Goal: Transaction & Acquisition: Purchase product/service

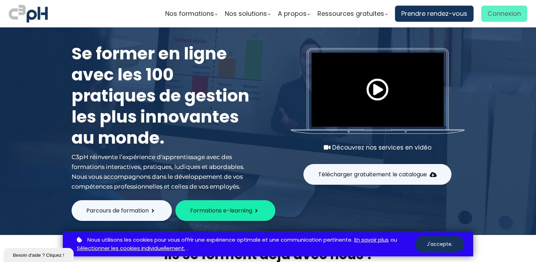
click at [494, 12] on span "Connexion" at bounding box center [503, 13] width 33 height 11
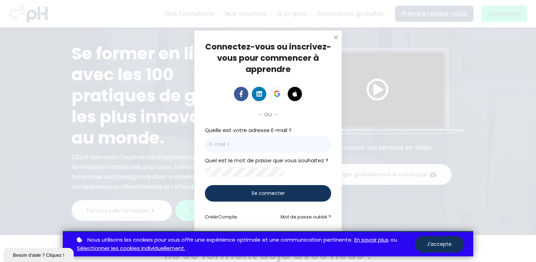
click at [275, 141] on input "email" at bounding box center [268, 144] width 126 height 16
type input "[EMAIL_ADDRESS][DOMAIN_NAME]"
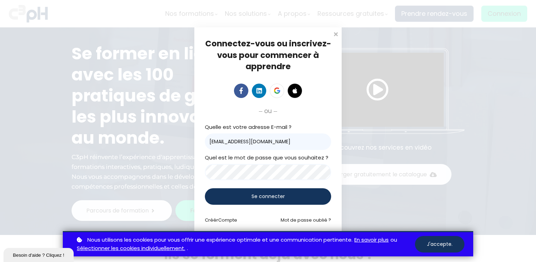
click at [265, 193] on span "Se connecter" at bounding box center [267, 196] width 33 height 7
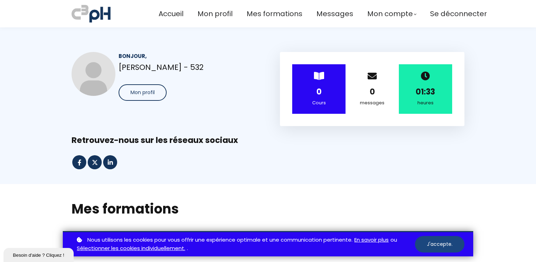
click at [443, 243] on button "J'accepte." at bounding box center [439, 244] width 49 height 16
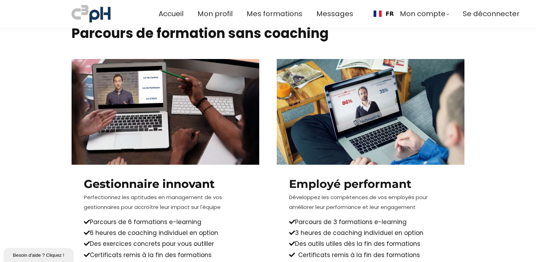
scroll to position [278, 0]
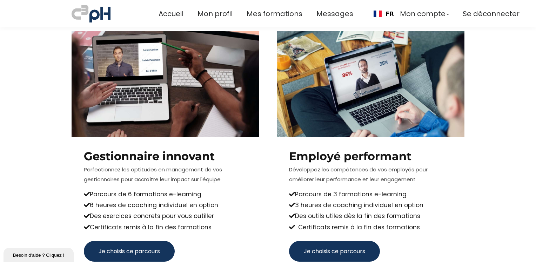
click at [128, 249] on span "Je choisis ce parcours" at bounding box center [129, 251] width 61 height 9
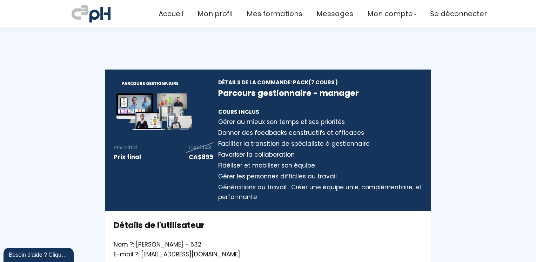
type input "[EMAIL_ADDRESS][DOMAIN_NAME]"
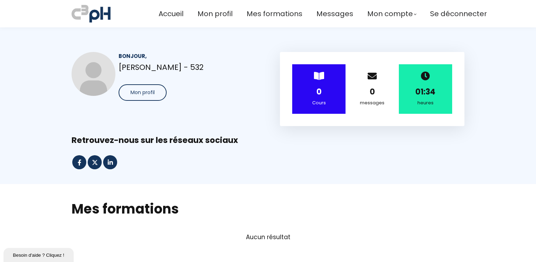
click at [481, 112] on section "Bonjour, Shana Simard - 532 Mon profil > 0 Cours 0 messages 01:34 heures" at bounding box center [268, 105] width 536 height 156
click at [440, 13] on span "Se déconnecter" at bounding box center [458, 14] width 57 height 12
